Goal: Task Accomplishment & Management: Manage account settings

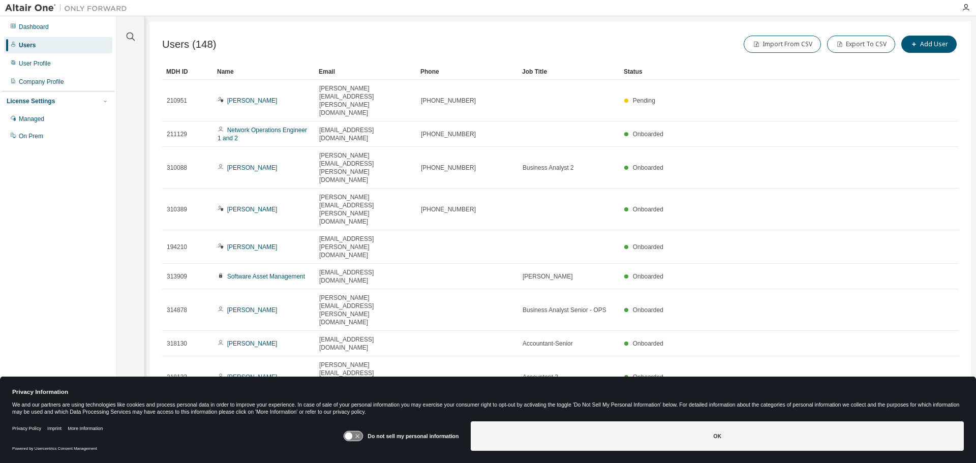
drag, startPoint x: 498, startPoint y: 48, endPoint x: 497, endPoint y: 42, distance: 6.1
click at [498, 45] on div "Users (148) Import From CSV Export To CSV Add User" at bounding box center [560, 44] width 797 height 21
click at [128, 35] on icon "button" at bounding box center [131, 37] width 12 height 12
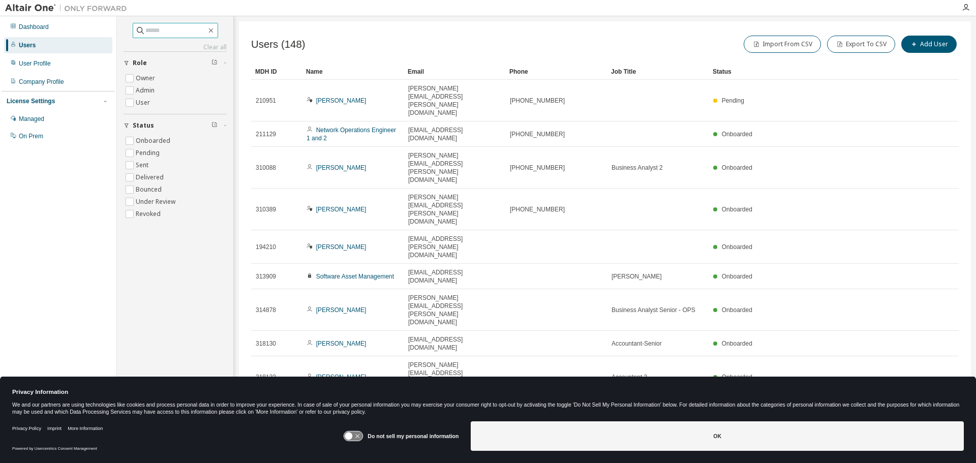
click at [156, 28] on input "text" at bounding box center [175, 30] width 61 height 10
paste input "**********"
type input "**********"
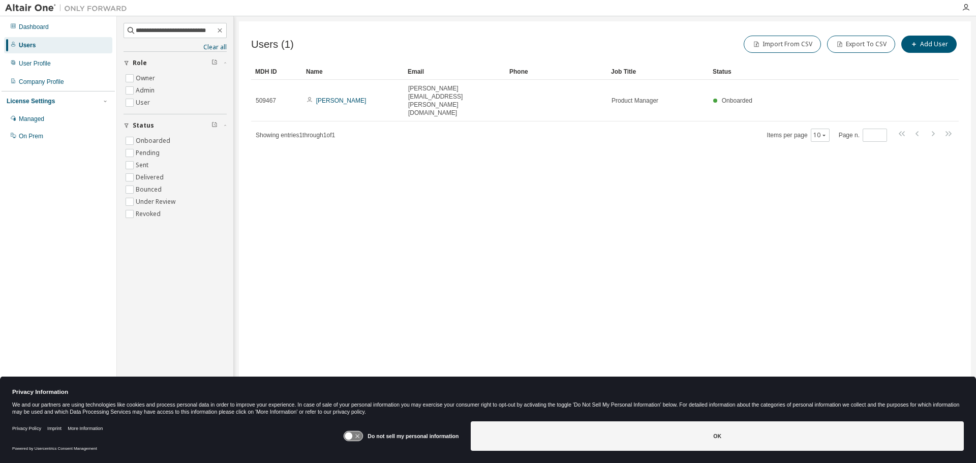
click at [453, 49] on div "Users (1) Import From CSV Export To CSV Add User" at bounding box center [605, 44] width 708 height 21
click at [465, 47] on div "Users (1) Import From CSV Export To CSV Add User" at bounding box center [605, 44] width 708 height 21
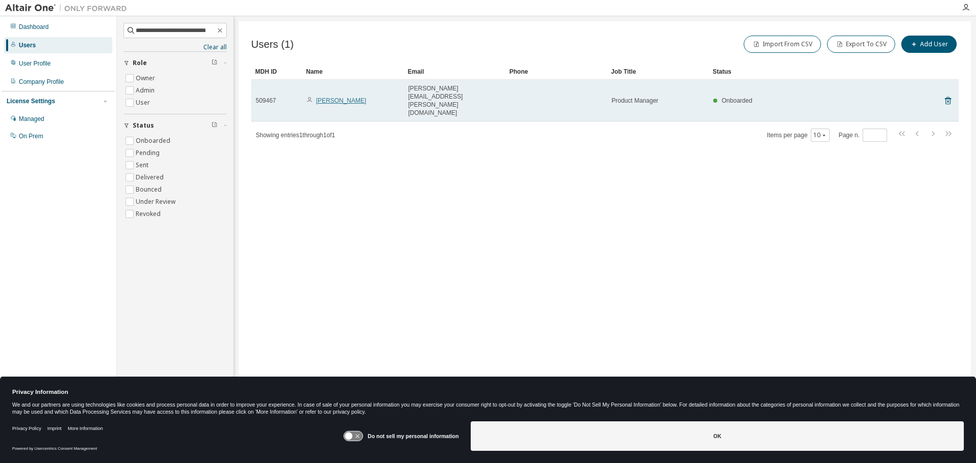
click at [335, 97] on link "[PERSON_NAME]" at bounding box center [341, 100] width 50 height 7
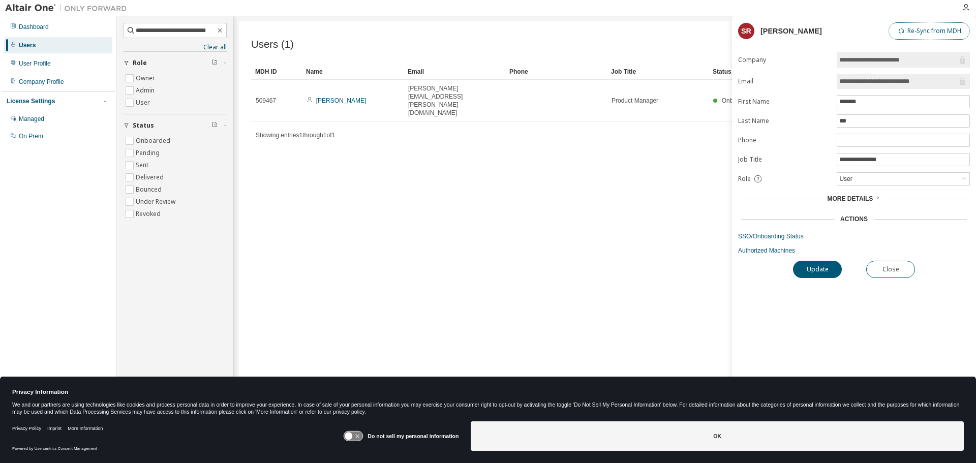
click at [922, 27] on button "Re-Sync from MDH" at bounding box center [929, 30] width 81 height 17
click at [780, 238] on link "SSO/Onboarding Status" at bounding box center [854, 236] width 232 height 8
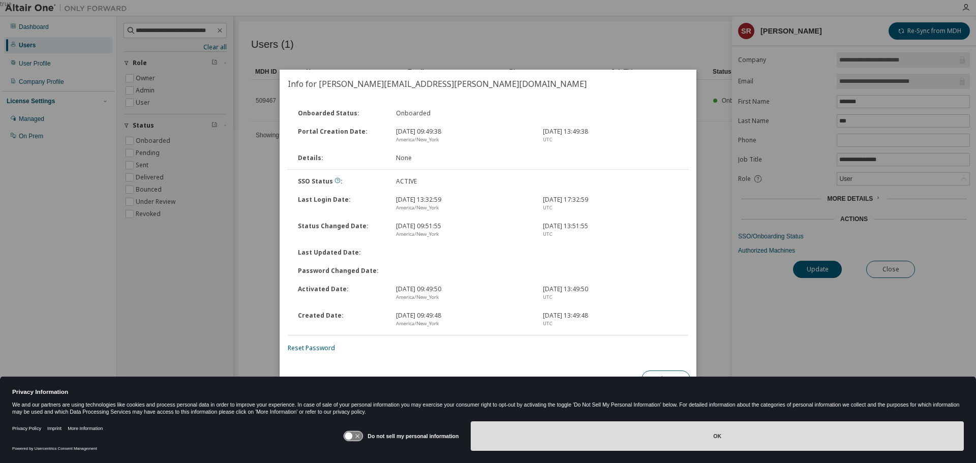
click at [717, 439] on button "OK" at bounding box center [717, 436] width 493 height 29
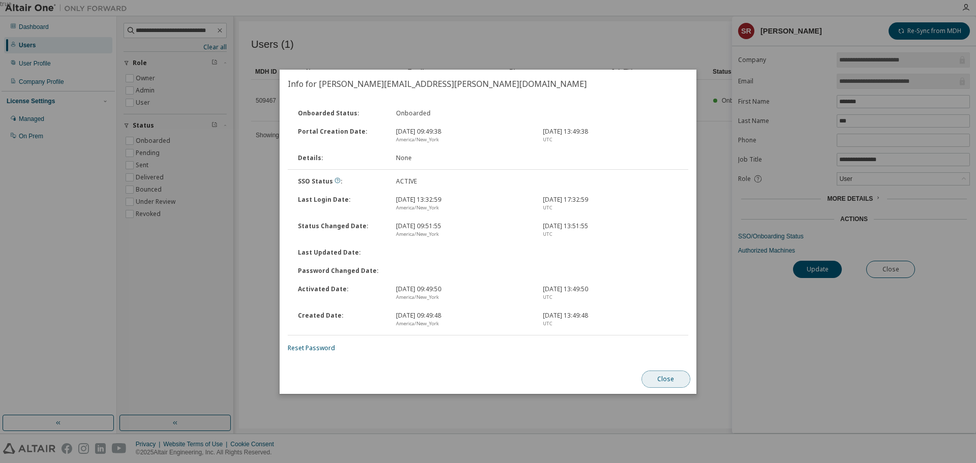
click at [669, 378] on button "Close" at bounding box center [666, 379] width 49 height 17
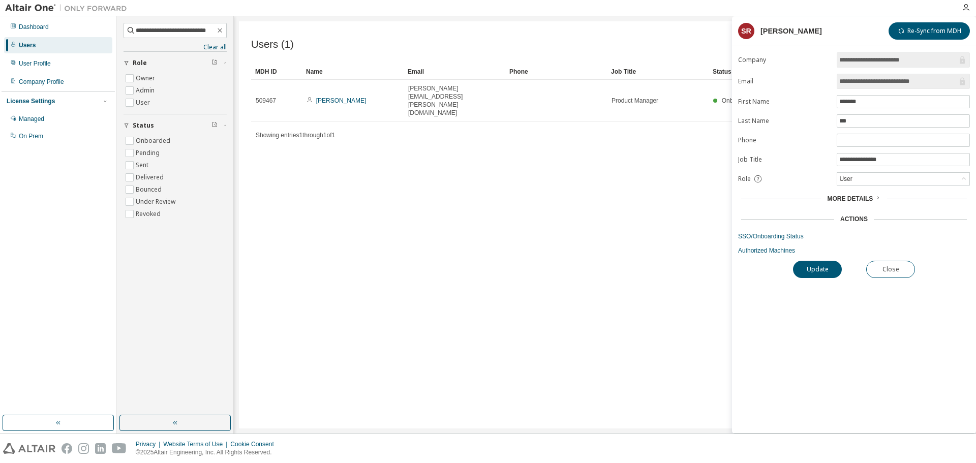
click at [516, 351] on div "Users (1) Import From CSV Export To CSV Add User Clear Load Save Save As Field …" at bounding box center [605, 224] width 732 height 407
click at [848, 28] on header "SR [PERSON_NAME] Re-Sync from MDH" at bounding box center [854, 30] width 232 height 17
click at [811, 272] on button "Update" at bounding box center [817, 269] width 49 height 17
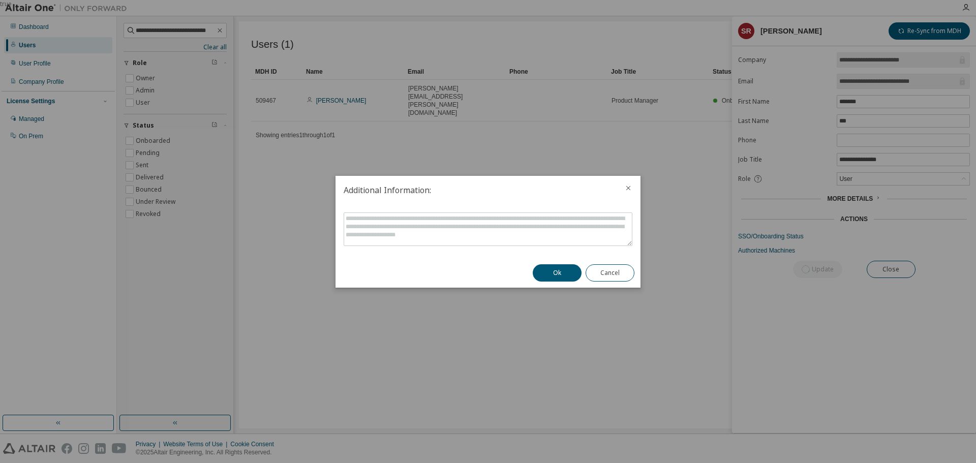
click at [548, 275] on button "Ok" at bounding box center [557, 272] width 49 height 17
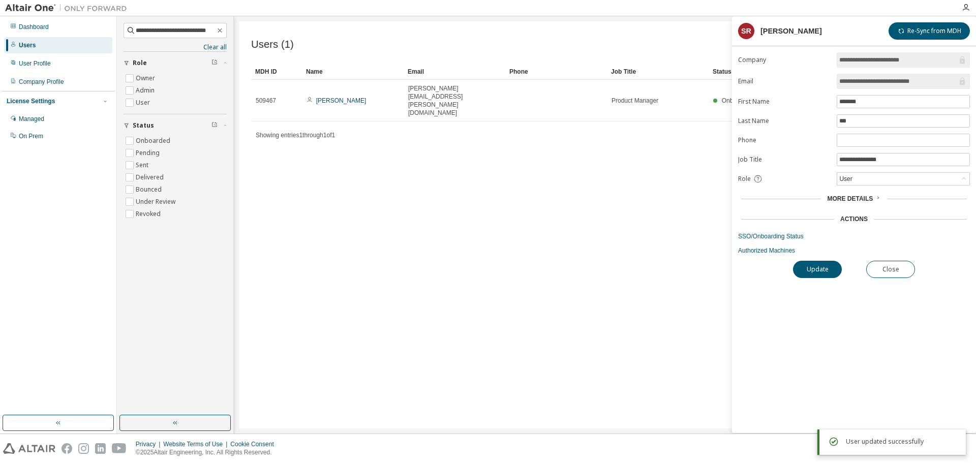
click at [844, 322] on div "**********" at bounding box center [854, 242] width 244 height 381
click at [752, 251] on link "Authorized Machines" at bounding box center [854, 251] width 232 height 8
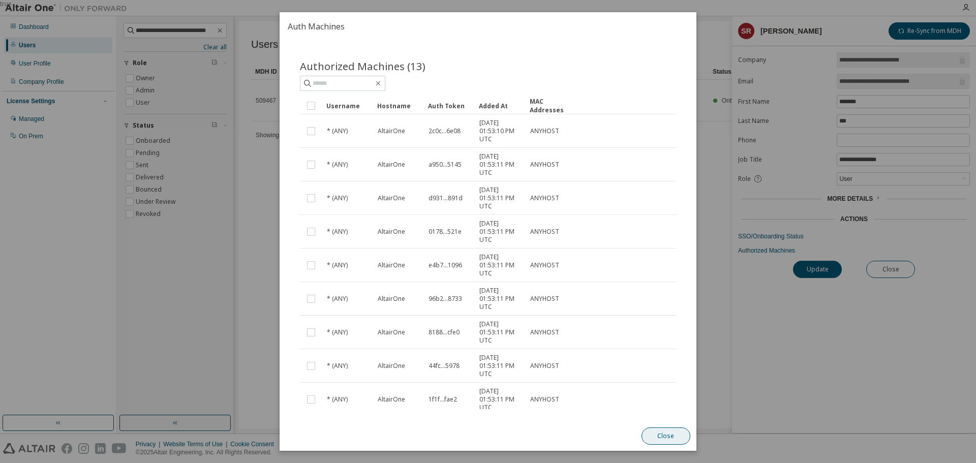
click at [673, 440] on button "Close" at bounding box center [666, 436] width 49 height 17
